Goal: Task Accomplishment & Management: Complete application form

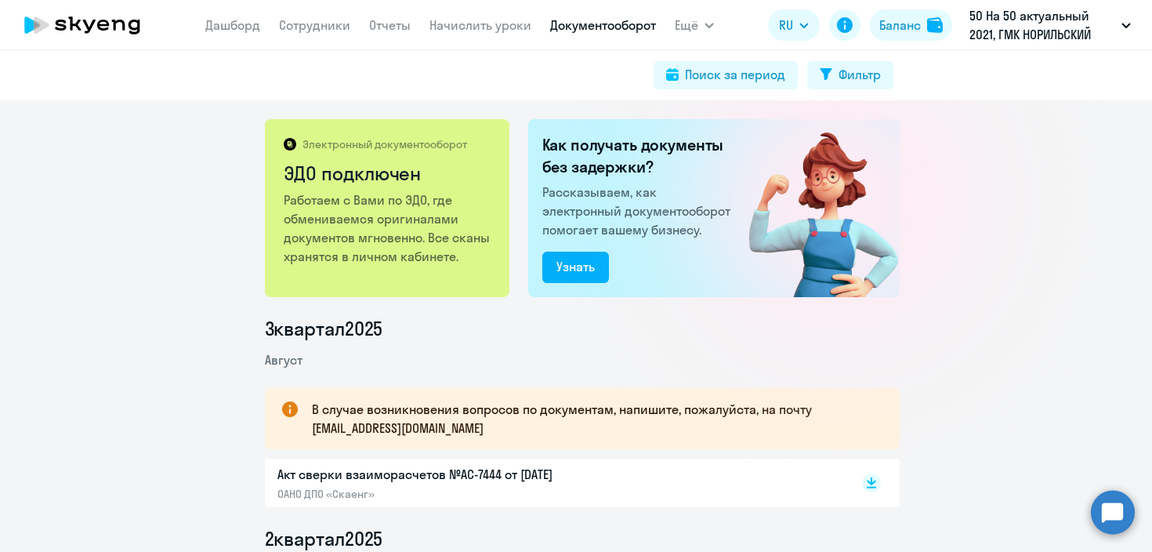
click at [125, 23] on icon at bounding box center [82, 24] width 138 height 39
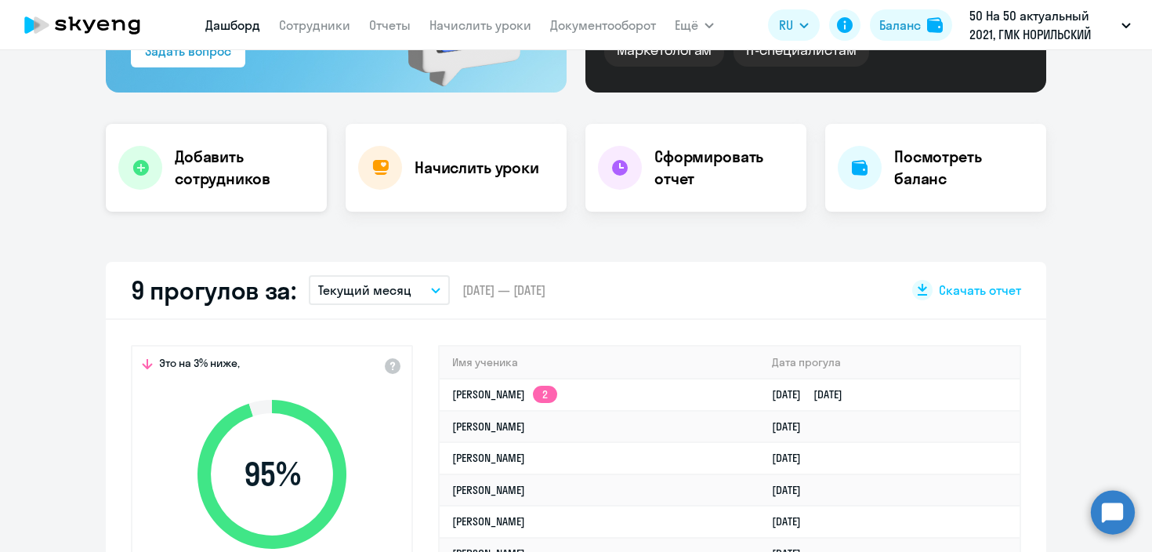
click at [227, 143] on div "Добавить сотрудников" at bounding box center [216, 168] width 221 height 88
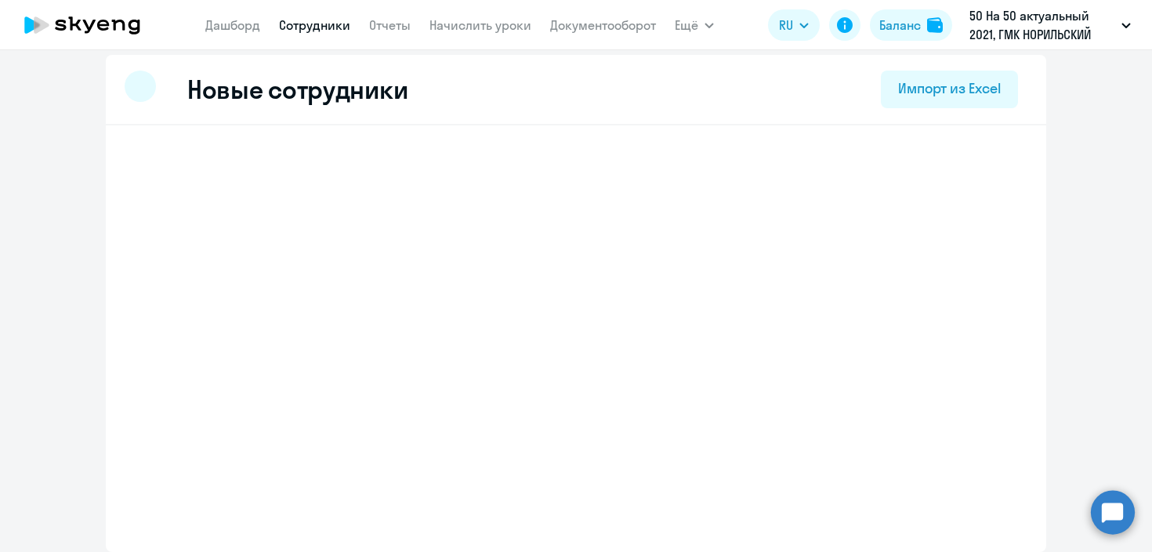
scroll to position [7, 0]
select select "english_adult_not_native_speaker"
select select "3"
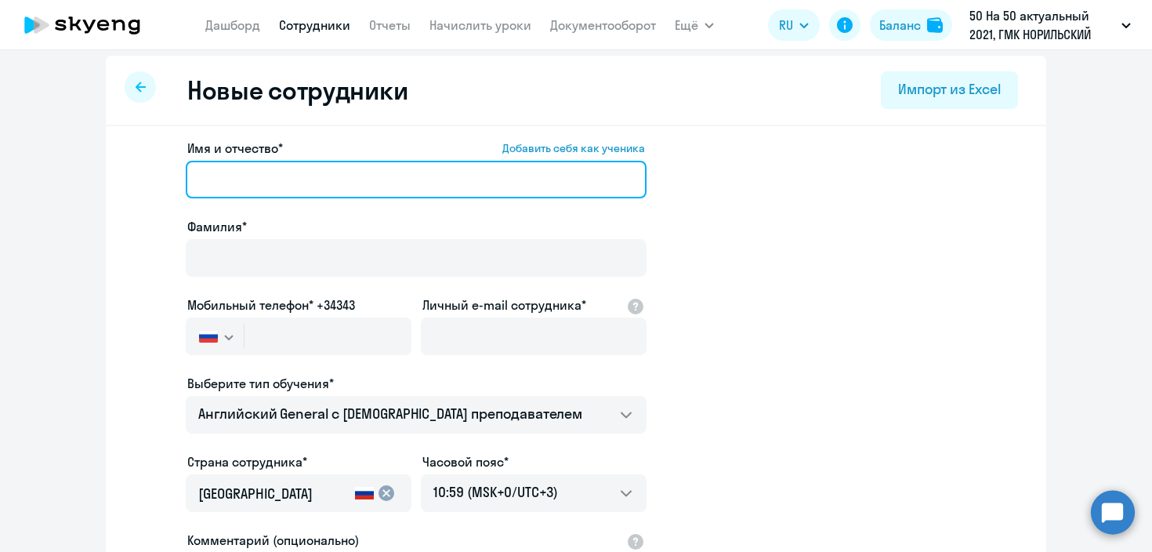
click at [262, 165] on input "Имя и отчество* Добавить себя как ученика" at bounding box center [416, 180] width 461 height 38
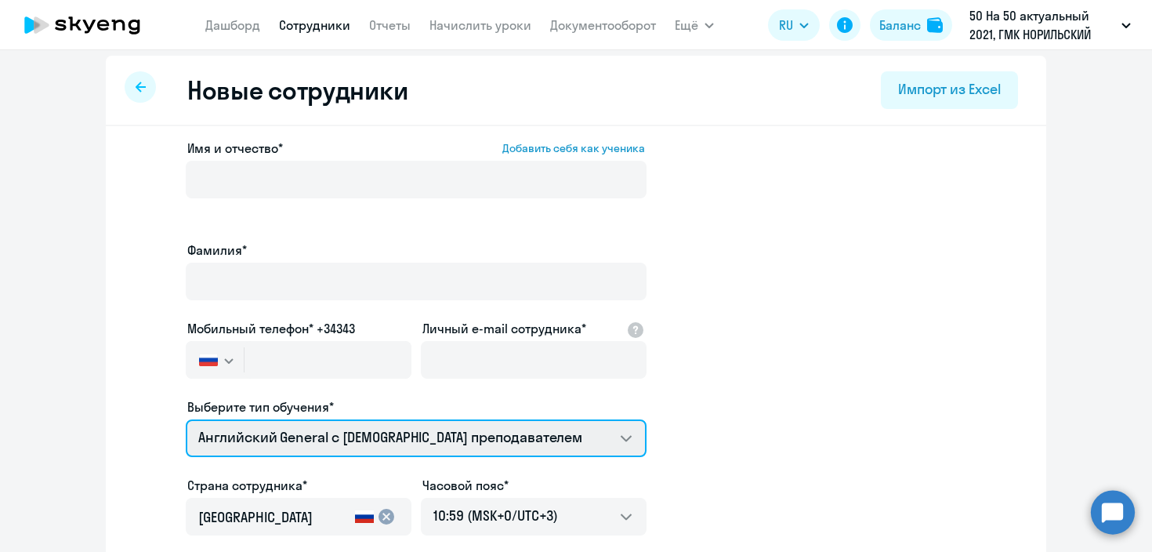
click at [445, 419] on select "Премиум уроки по китайскому языку для взрослых Премиум английский с русскоговор…" at bounding box center [416, 438] width 461 height 38
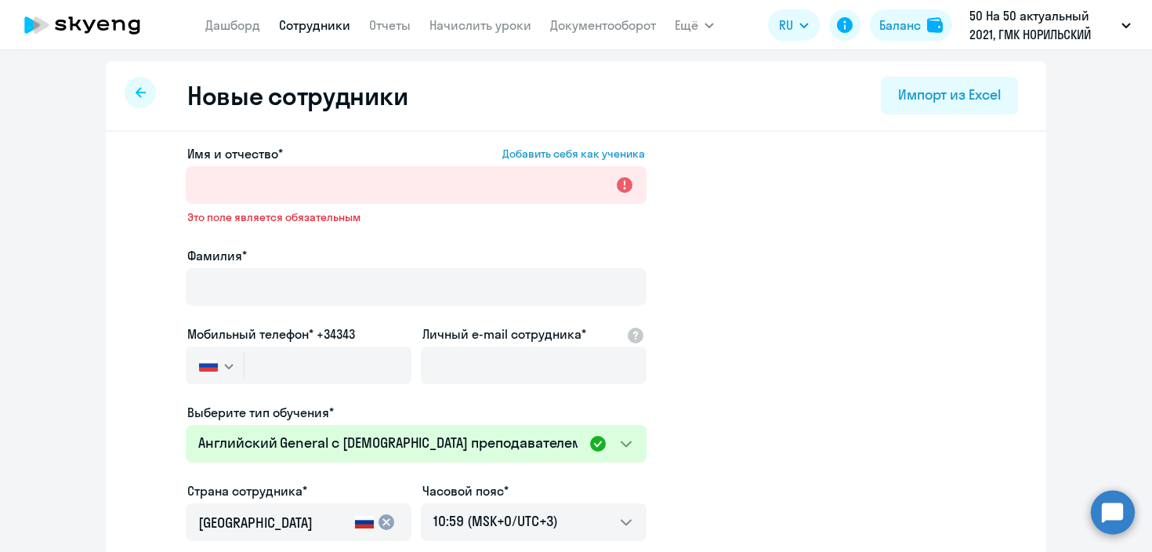
scroll to position [0, 0]
